Goal: Check status: Check status

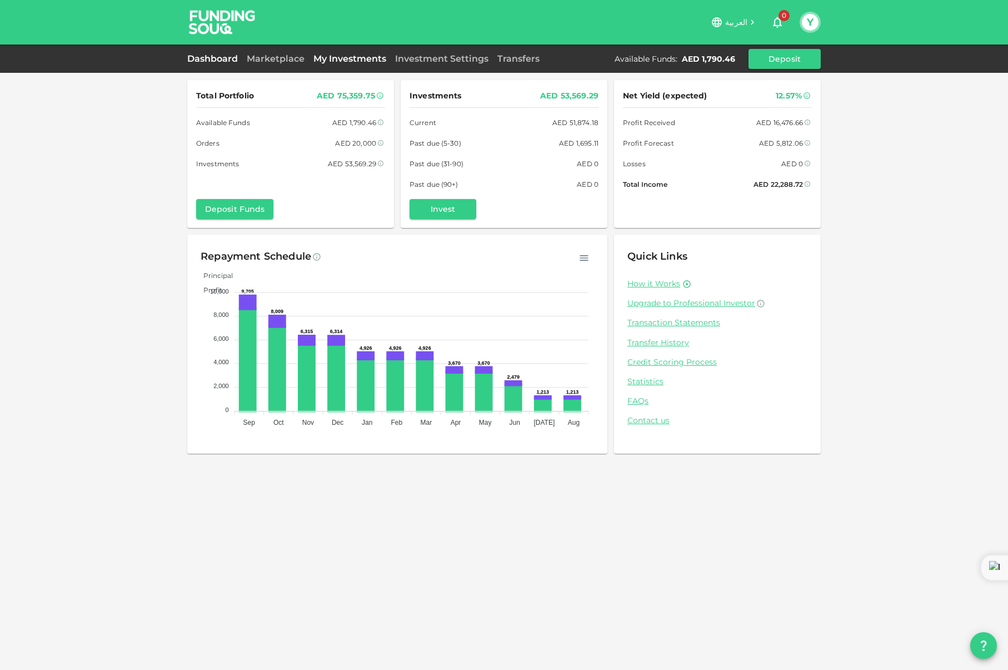
click at [327, 56] on link "My Investments" at bounding box center [350, 58] width 82 height 11
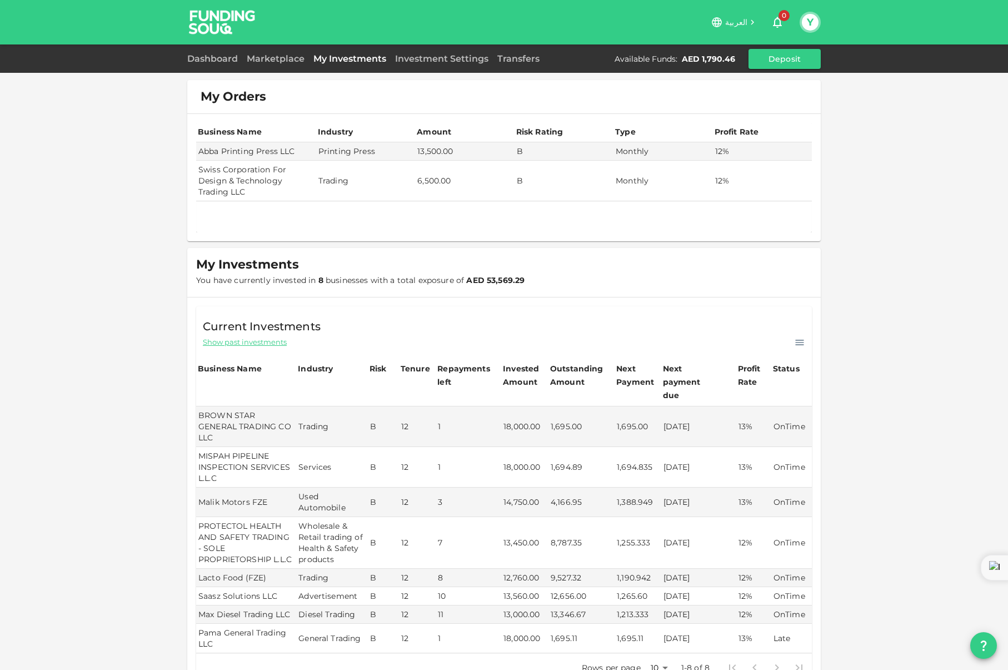
click at [339, 58] on link "My Investments" at bounding box center [350, 58] width 82 height 11
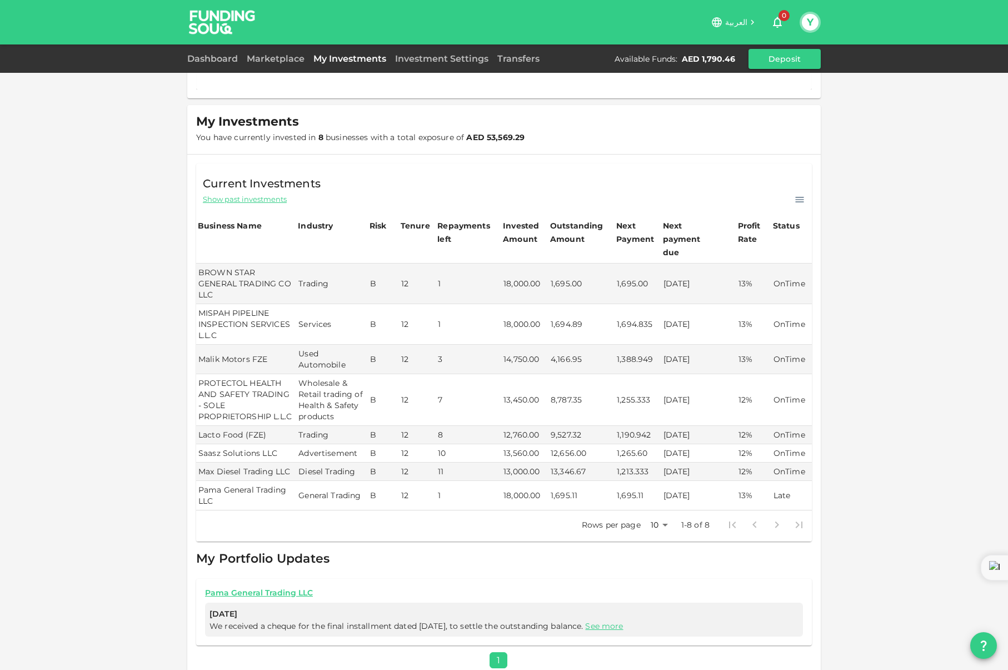
scroll to position [142, 0]
click at [811, 28] on button "Y" at bounding box center [810, 22] width 17 height 17
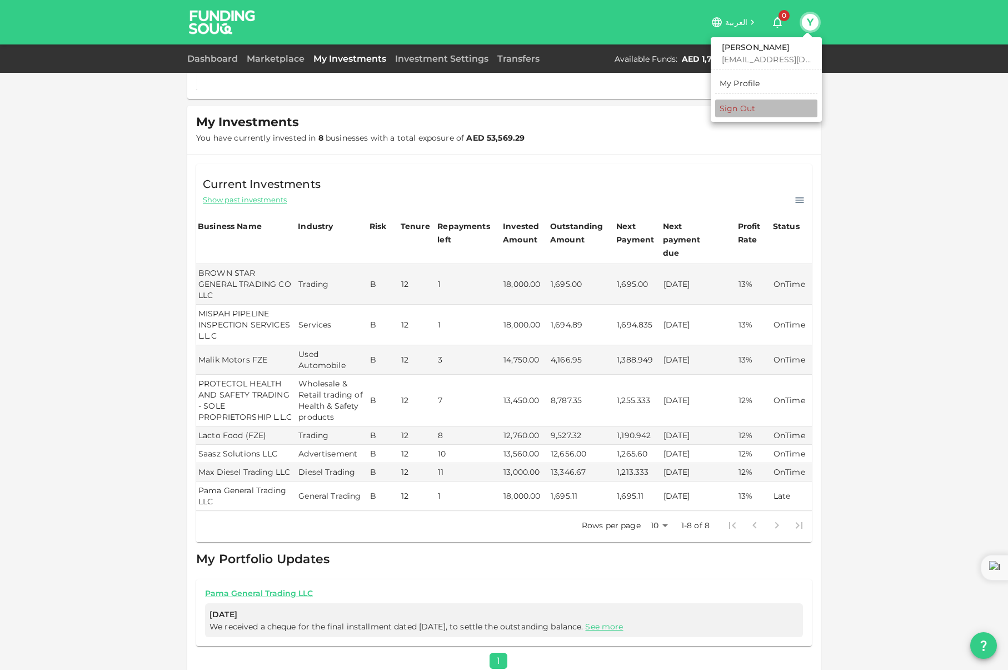
click at [735, 101] on li "Sign Out" at bounding box center [766, 108] width 102 height 18
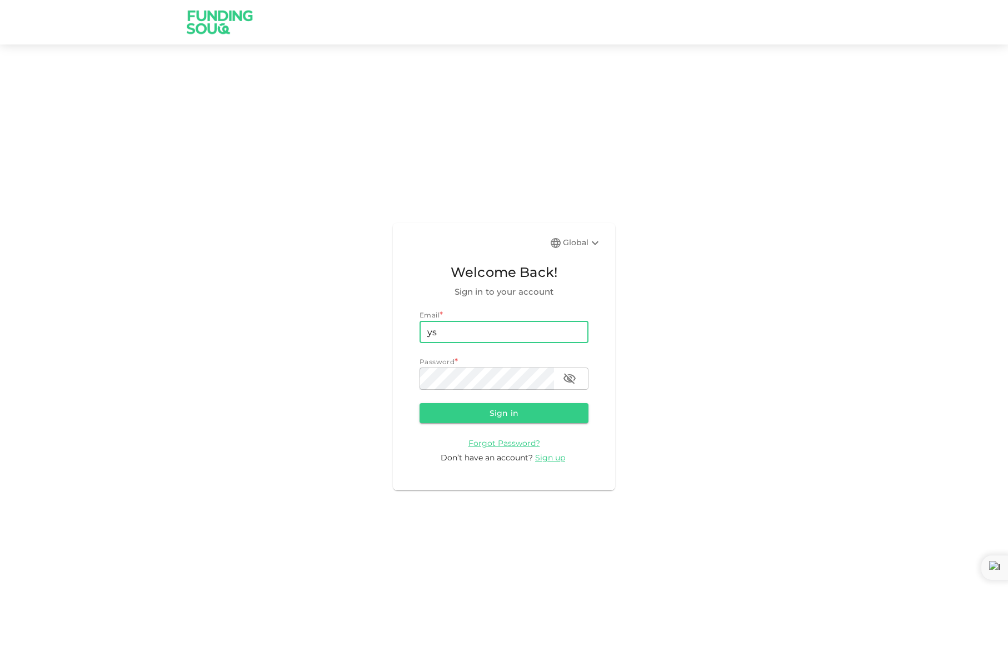
type input "[EMAIL_ADDRESS][DOMAIN_NAME]"
click at [456, 413] on button "Sign in" at bounding box center [503, 413] width 169 height 20
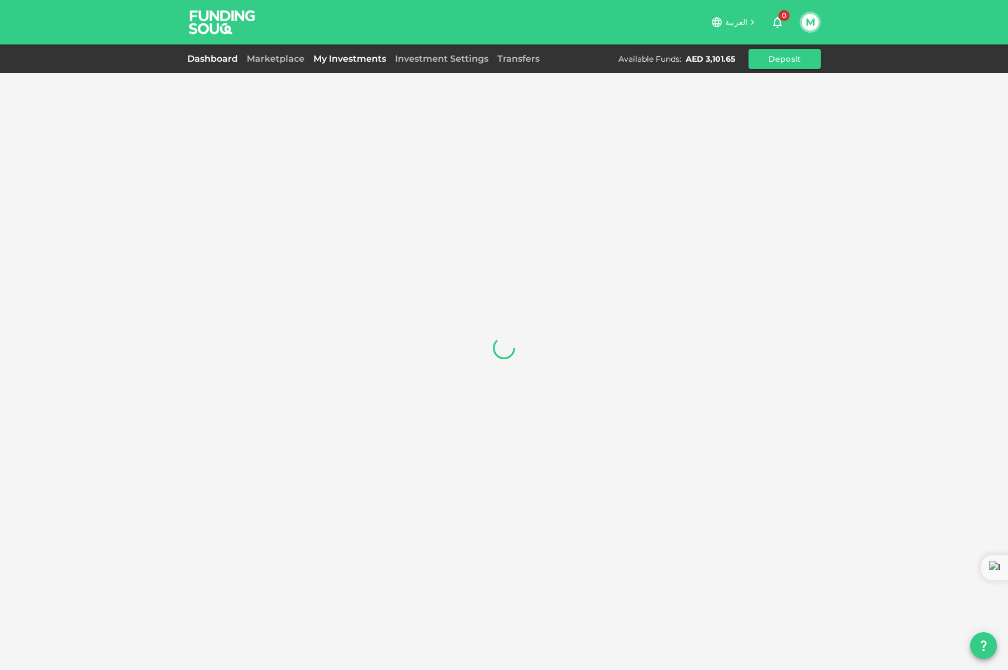
click at [362, 55] on link "My Investments" at bounding box center [350, 58] width 82 height 11
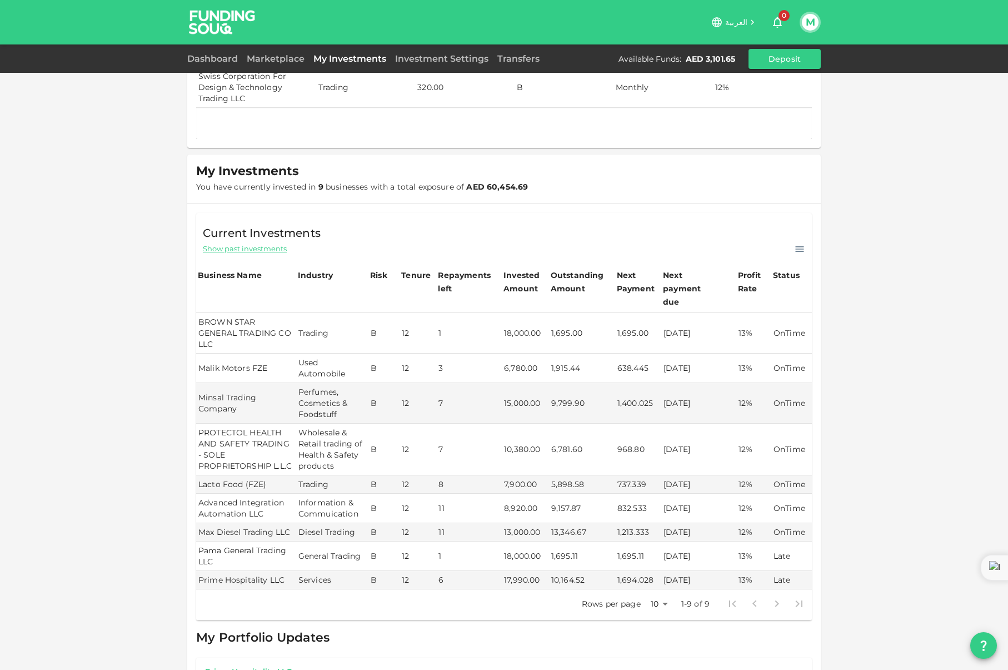
scroll to position [94, 0]
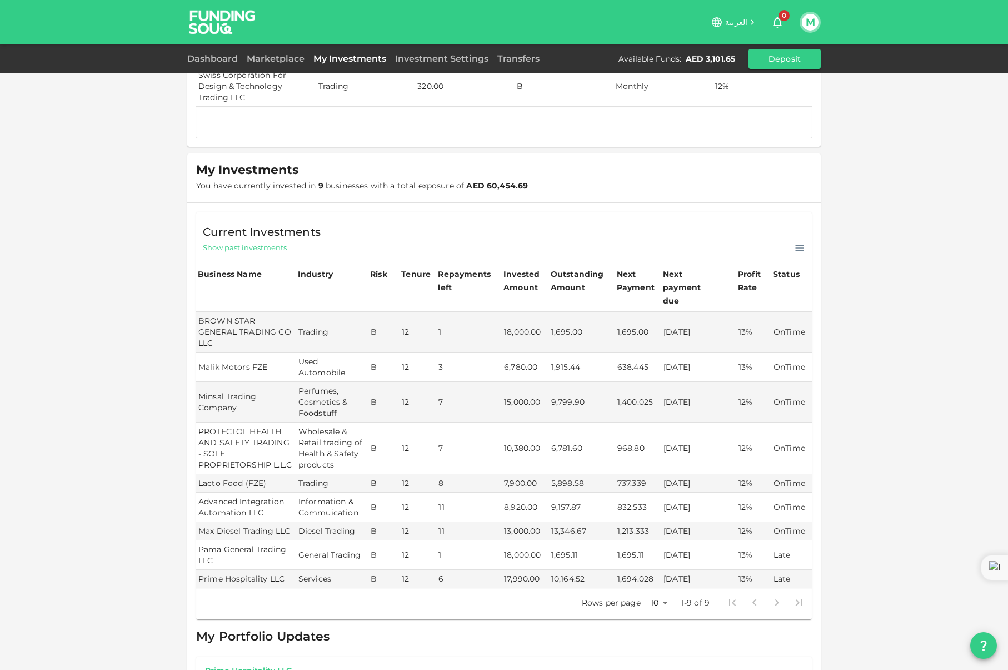
click at [570, 541] on td "1,695.11" at bounding box center [582, 554] width 66 height 29
click at [569, 541] on td "1,695.11" at bounding box center [582, 554] width 66 height 29
click at [561, 570] on td "10,164.52" at bounding box center [582, 579] width 66 height 18
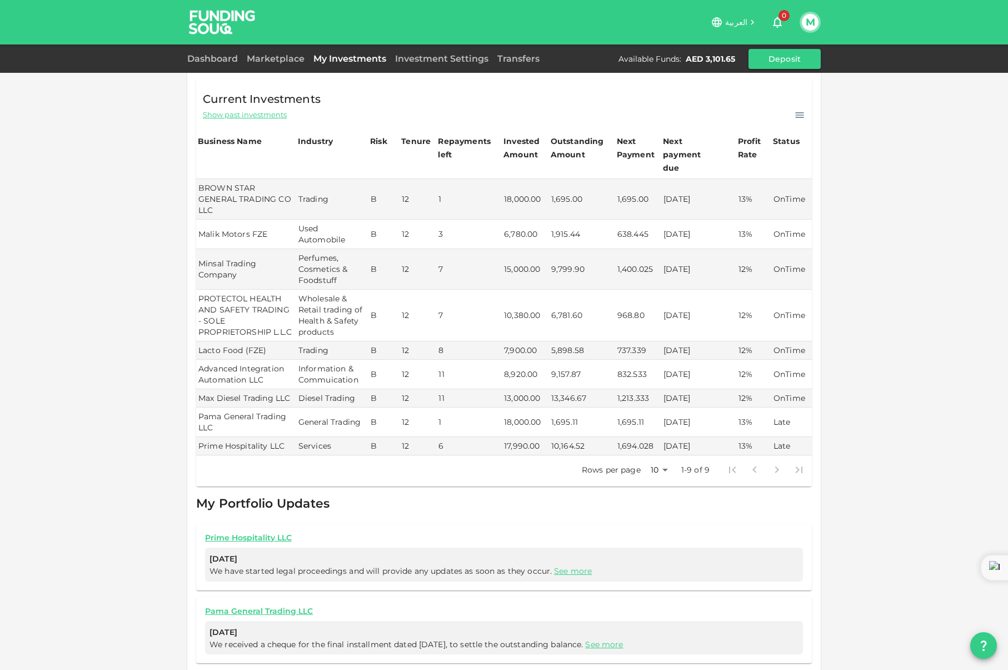
scroll to position [233, 0]
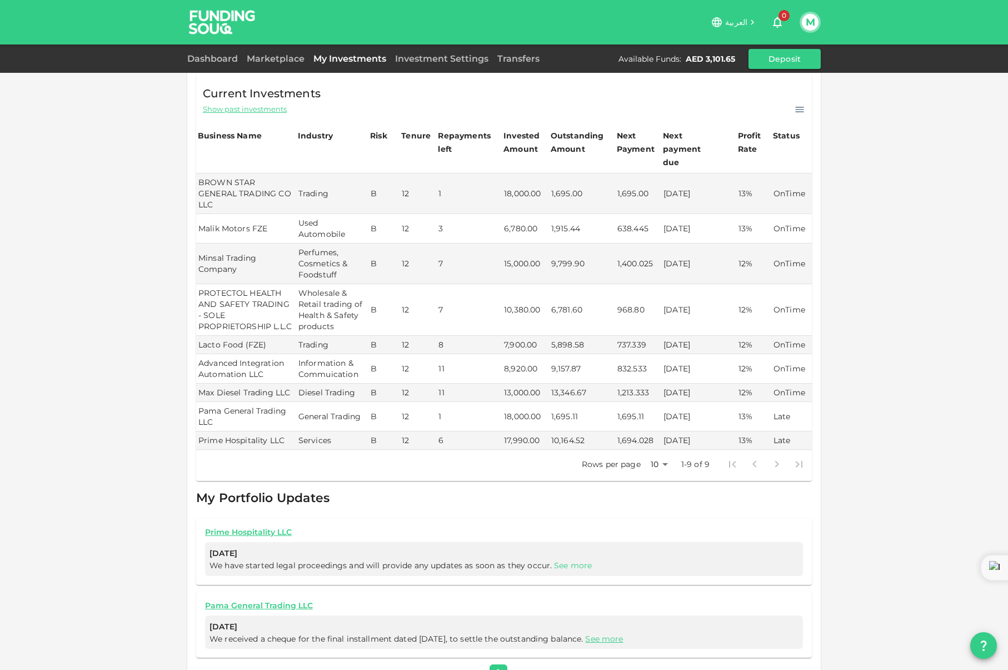
click at [570, 560] on link "See more" at bounding box center [573, 565] width 38 height 10
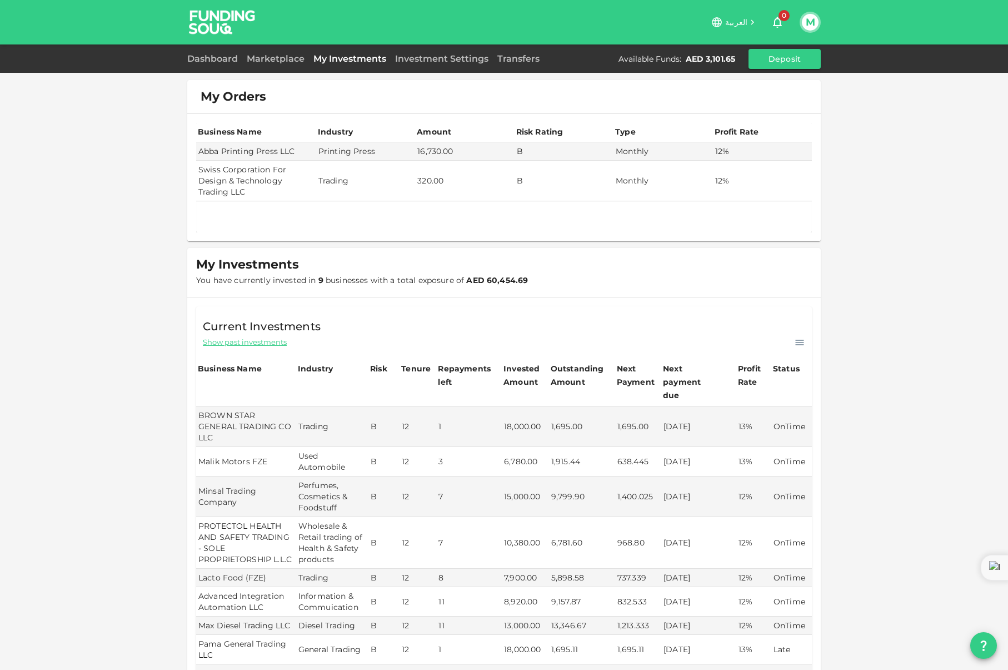
scroll to position [0, 0]
